Goal: Task Accomplishment & Management: Manage account settings

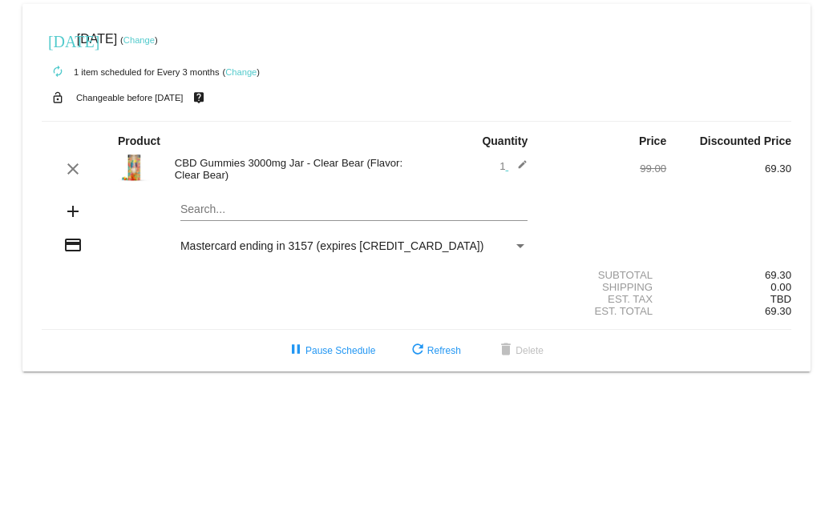
click at [240, 65] on div "autorenew 1 item scheduled for Every 3 months ( Change )" at bounding box center [416, 71] width 749 height 32
click at [240, 72] on link "Change" at bounding box center [240, 72] width 31 height 10
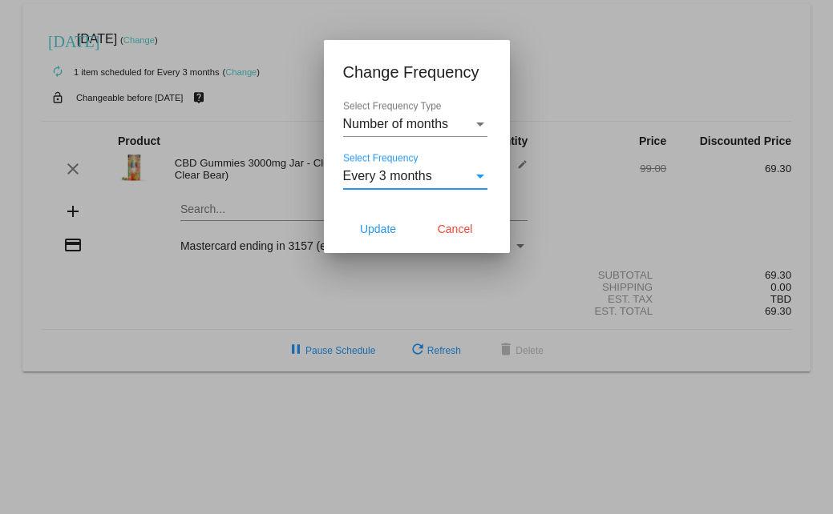
click at [480, 175] on div "Select Frequency" at bounding box center [480, 177] width 8 height 4
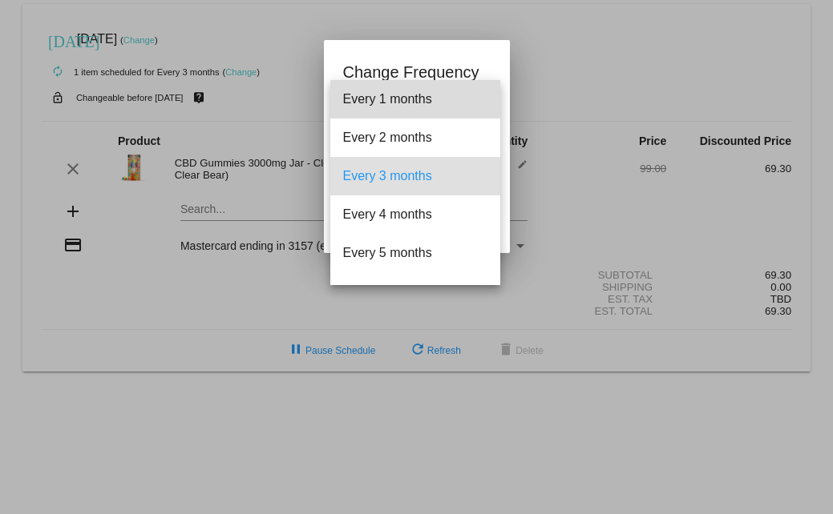
click at [434, 98] on span "Every 1 months" at bounding box center [415, 99] width 144 height 38
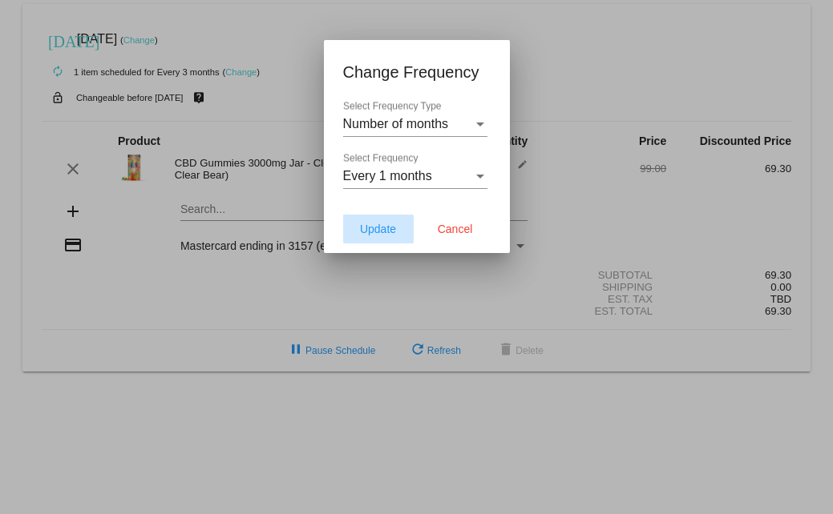
click at [357, 231] on button "Update" at bounding box center [378, 229] width 71 height 29
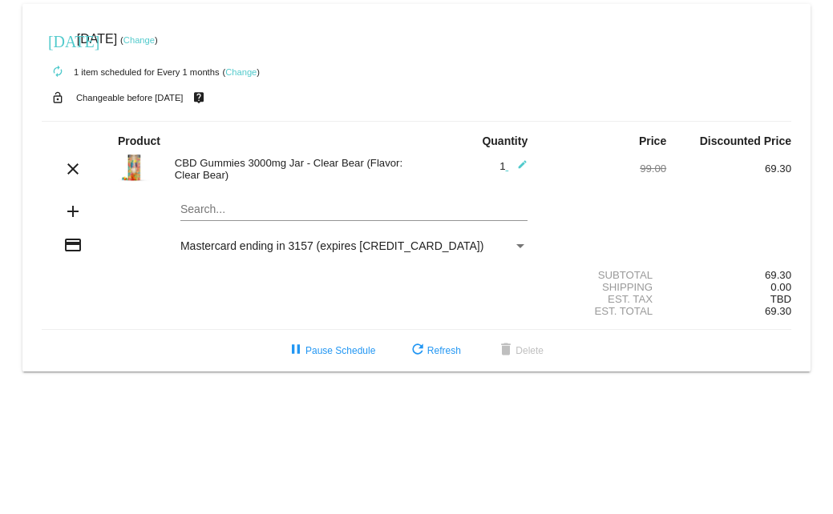
click at [520, 163] on mat-icon "edit" at bounding box center [517, 168] width 19 height 19
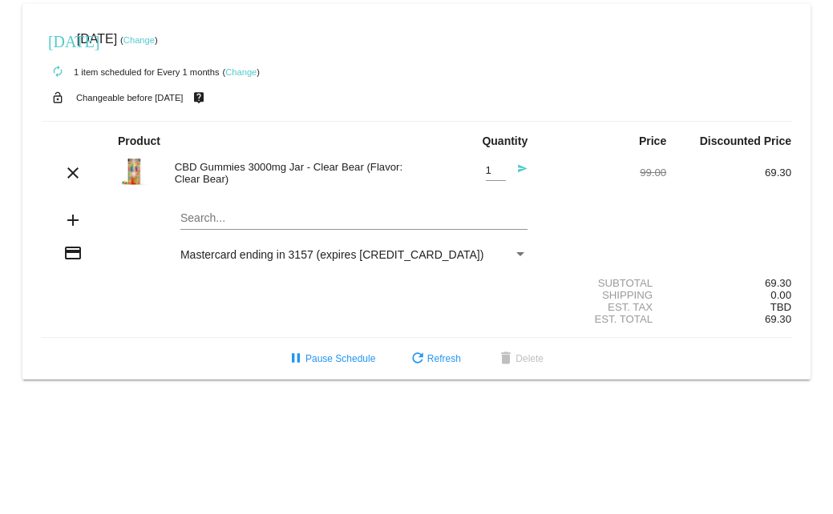
click at [520, 166] on mat-icon "send" at bounding box center [517, 172] width 19 height 19
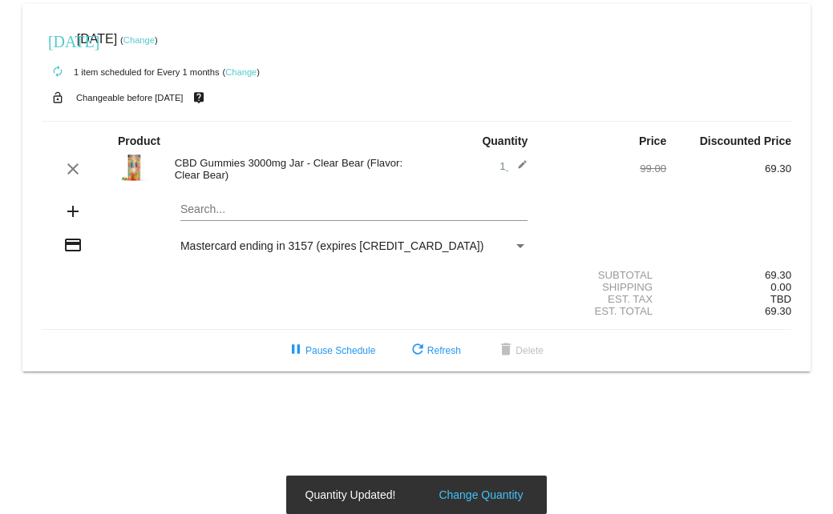
click at [520, 166] on mat-icon "edit" at bounding box center [517, 168] width 19 height 19
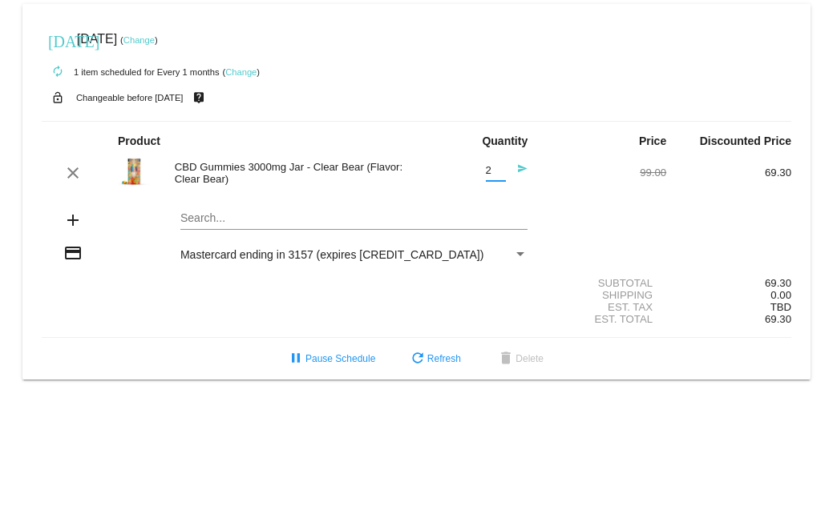
type input "2"
click at [500, 170] on input "2" at bounding box center [496, 171] width 20 height 12
click at [584, 192] on div "clear CBD Gummies 3000mg Jar - Clear Bear (Flavor: Clear Bear) 2 Quantity send …" at bounding box center [416, 172] width 749 height 43
click at [518, 167] on mat-icon "send" at bounding box center [517, 172] width 19 height 19
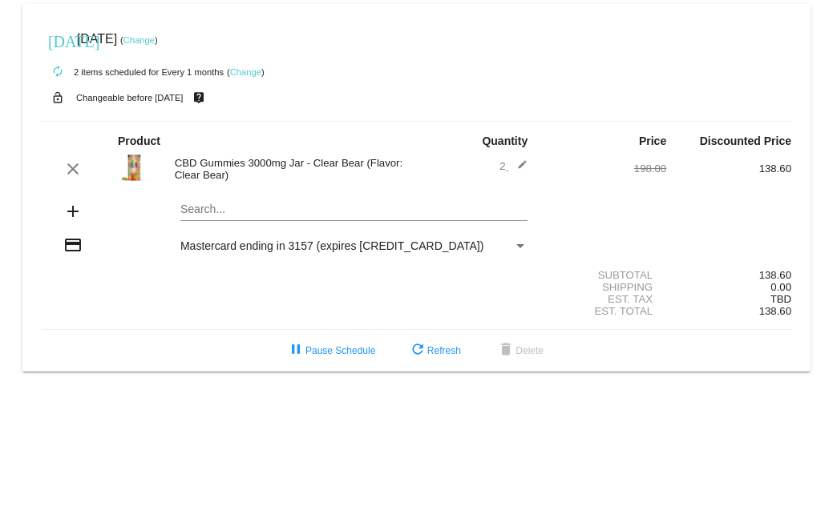
click at [155, 37] on link "Change" at bounding box center [138, 40] width 31 height 10
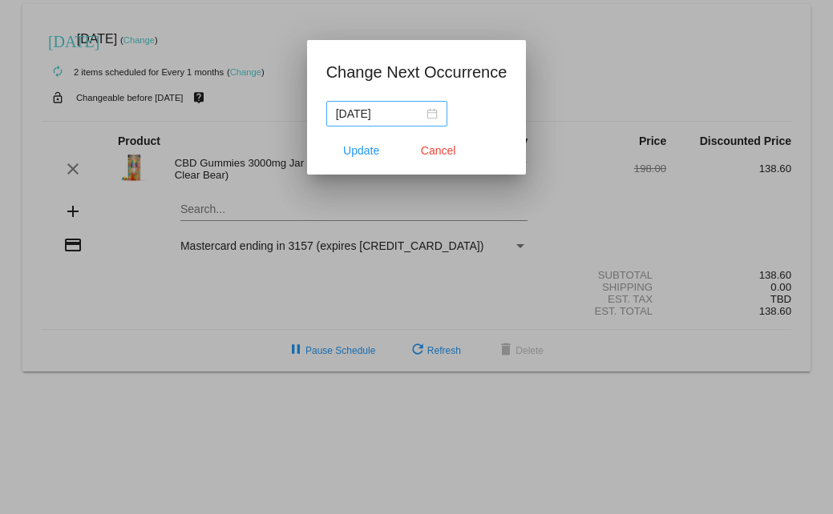
click at [430, 111] on div "[DATE]" at bounding box center [387, 114] width 102 height 18
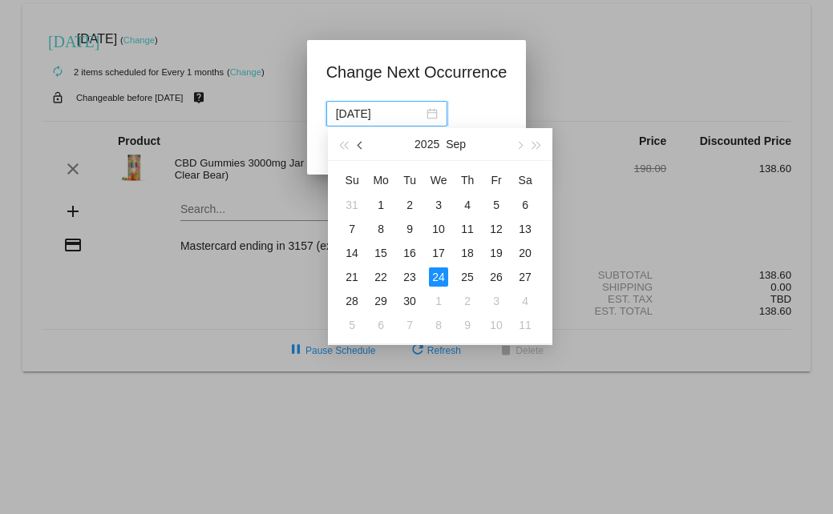
click at [358, 143] on button "button" at bounding box center [362, 144] width 18 height 32
click at [490, 296] on div "29" at bounding box center [495, 301] width 19 height 19
type input "[DATE]"
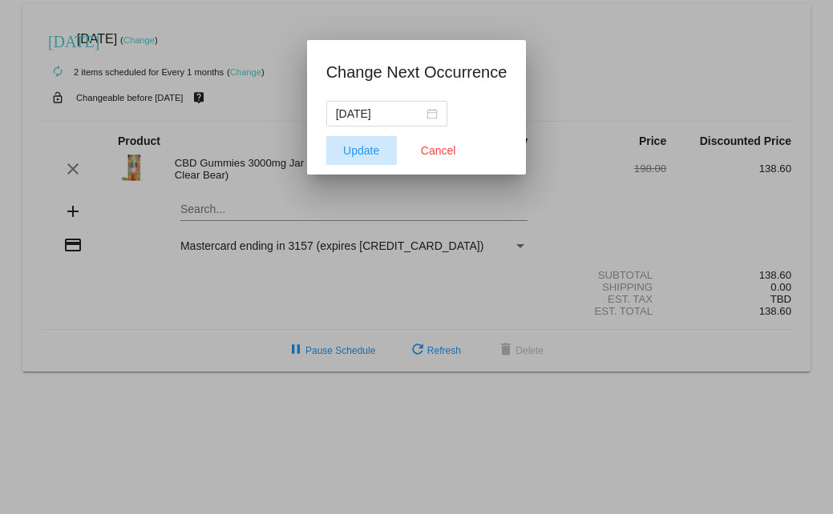
click at [364, 151] on span "Update" at bounding box center [361, 150] width 36 height 13
